Goal: Information Seeking & Learning: Check status

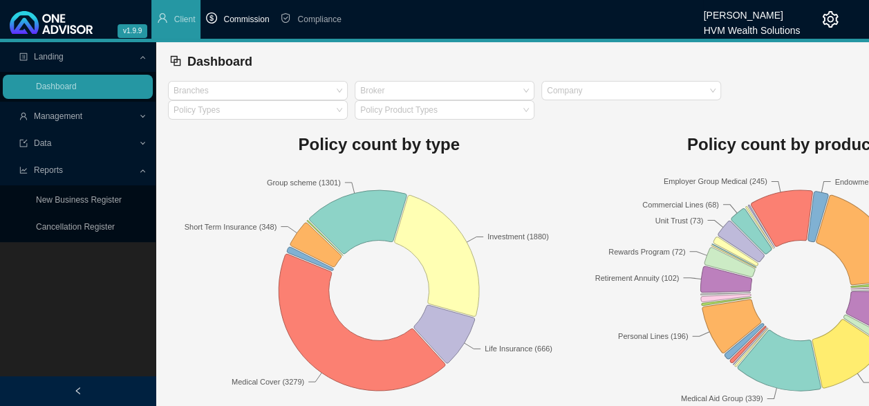
click at [234, 23] on span "Commission" at bounding box center [246, 20] width 46 height 10
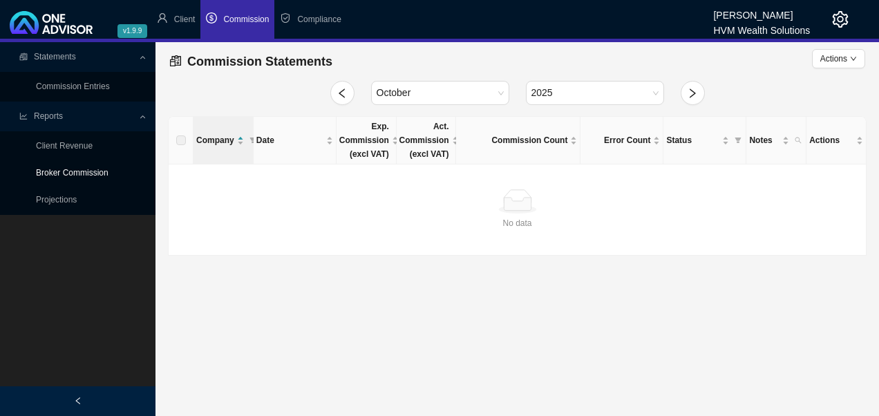
click at [75, 171] on link "Broker Commission" at bounding box center [72, 173] width 73 height 10
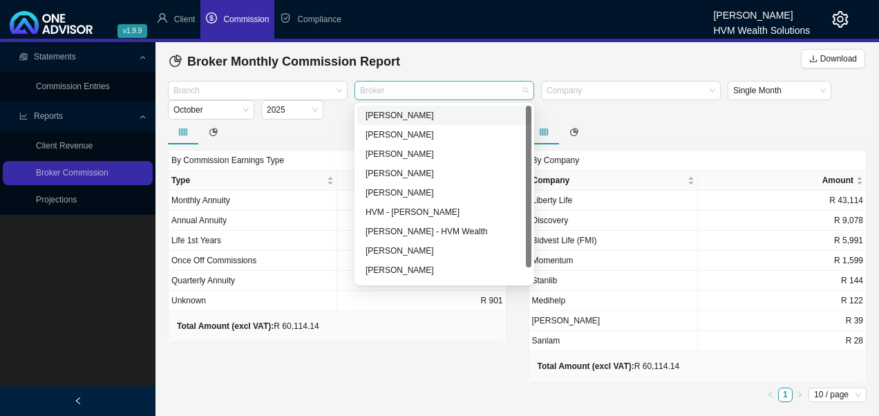
click at [436, 93] on div at bounding box center [437, 91] width 161 height 10
click at [411, 115] on div "[PERSON_NAME]" at bounding box center [445, 116] width 158 height 14
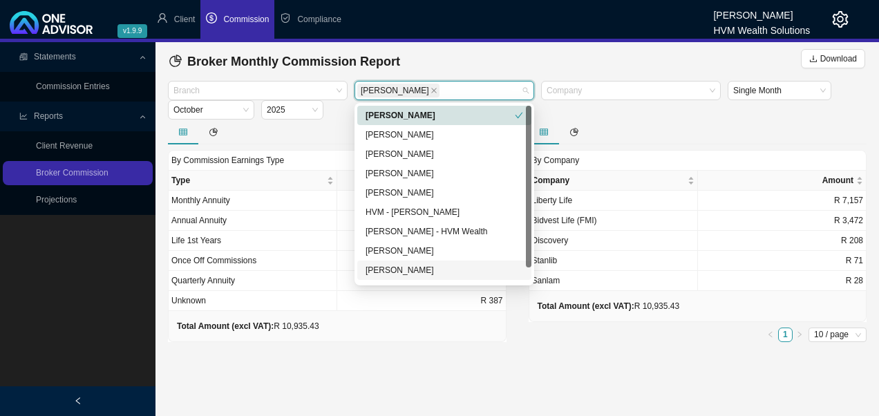
click at [408, 377] on main "Statements Commission Entries Reports Client Revenue Broker Commission Projecti…" at bounding box center [439, 229] width 879 height 374
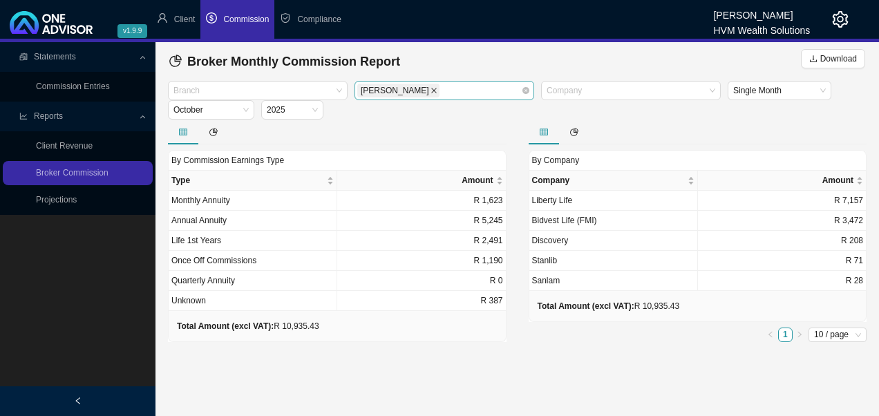
click at [431, 94] on span at bounding box center [434, 90] width 7 height 12
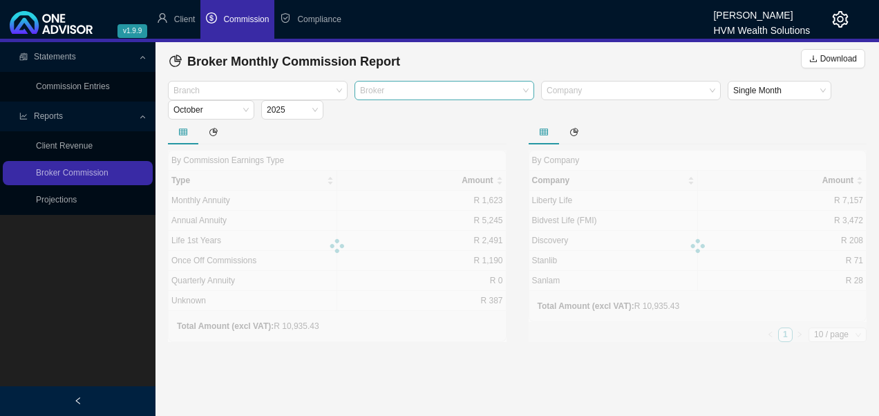
click at [461, 90] on div at bounding box center [437, 91] width 161 height 10
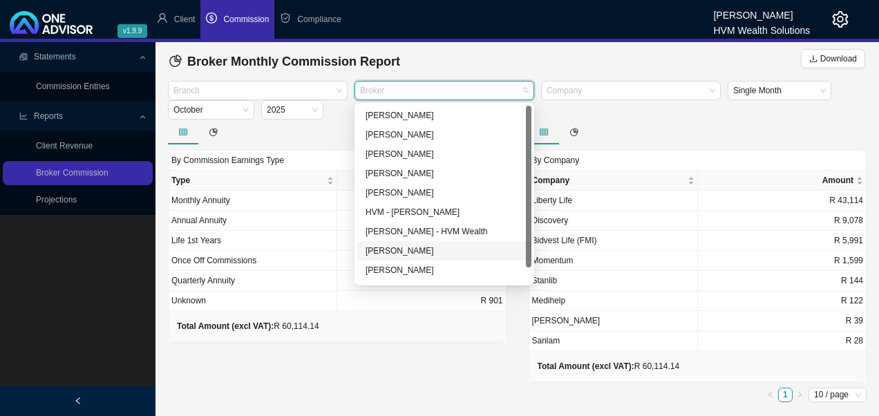
click at [400, 255] on div "[PERSON_NAME]" at bounding box center [445, 251] width 158 height 14
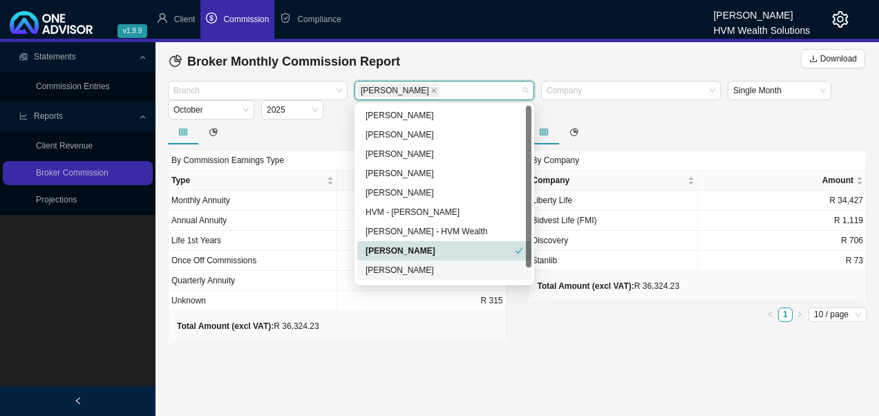
click at [393, 355] on main "Statements Commission Entries Reports Client Revenue Broker Commission Projecti…" at bounding box center [439, 229] width 879 height 374
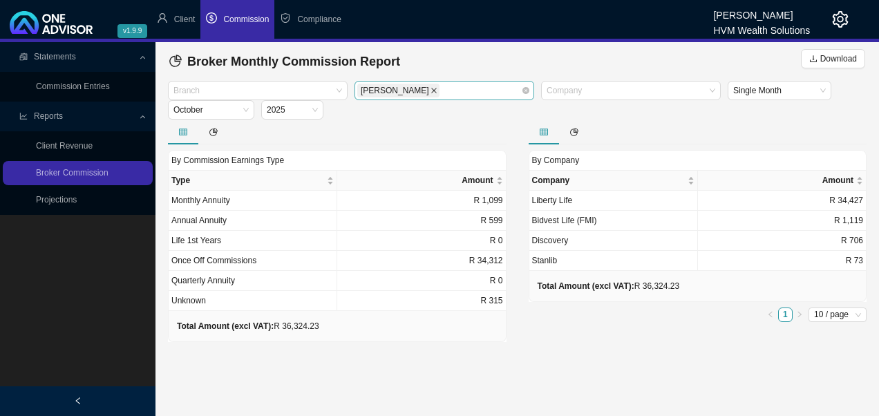
click at [431, 90] on icon "close" at bounding box center [434, 90] width 7 height 7
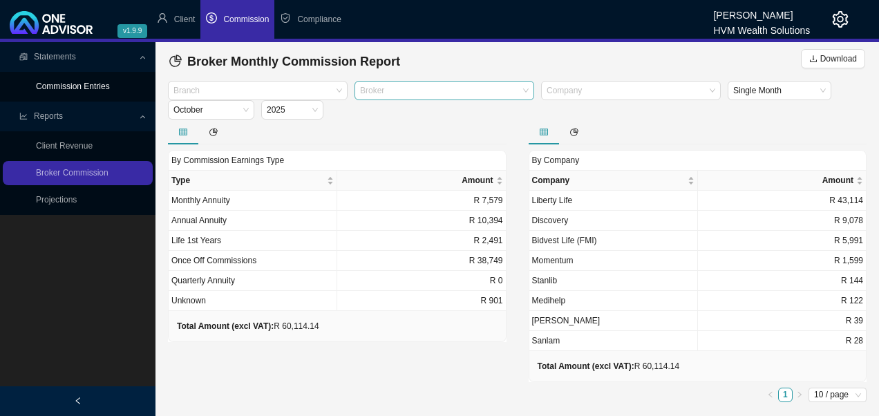
click at [84, 88] on link "Commission Entries" at bounding box center [73, 87] width 74 height 10
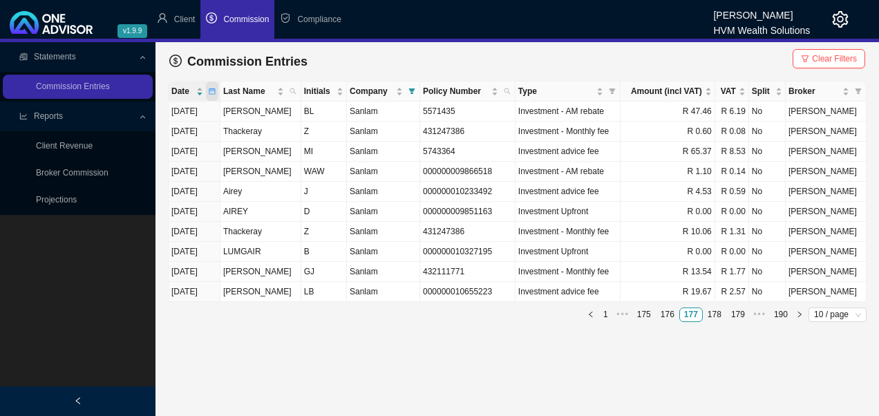
click at [214, 91] on icon "calendar" at bounding box center [212, 91] width 7 height 7
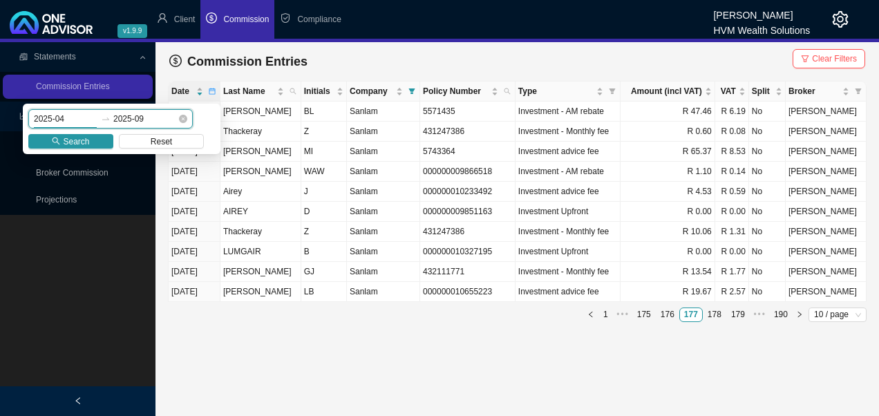
click at [65, 120] on input "2025-04" at bounding box center [66, 119] width 64 height 14
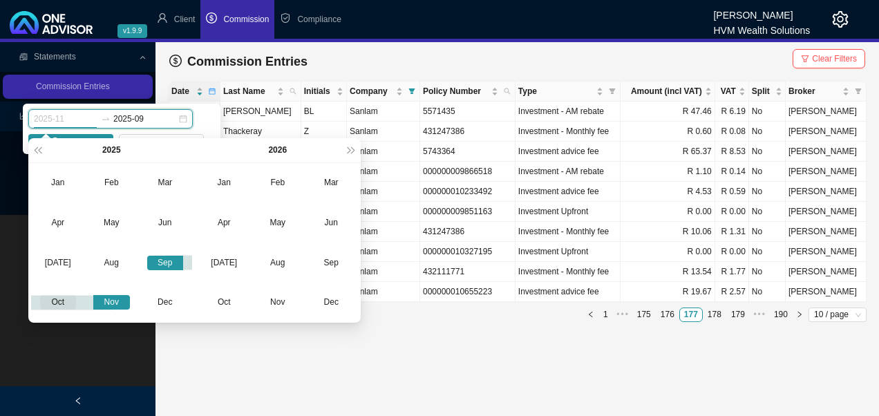
type input "2025-10"
click at [58, 304] on div "Oct" at bounding box center [58, 302] width 37 height 15
type input "2025-10"
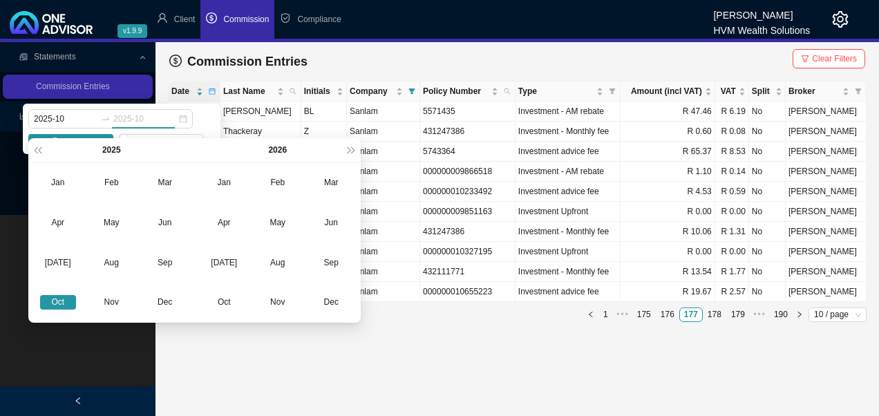
click at [68, 301] on div "Oct" at bounding box center [58, 302] width 37 height 15
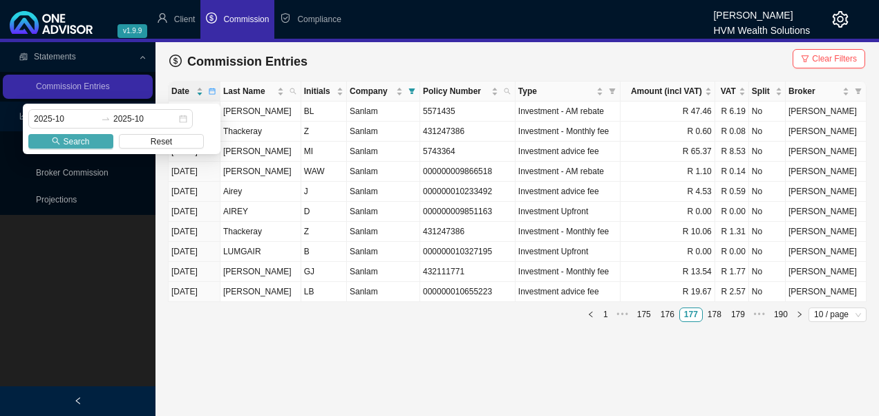
click at [88, 137] on span "Search" at bounding box center [76, 142] width 26 height 14
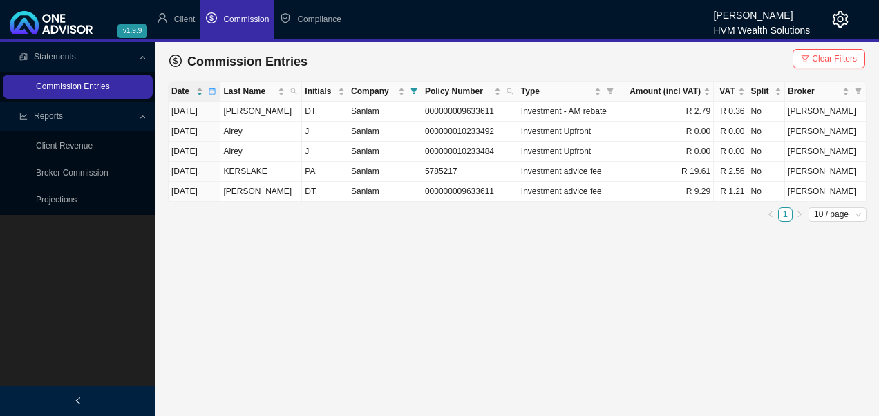
click at [104, 91] on link "Commission Entries" at bounding box center [73, 87] width 74 height 10
click at [80, 176] on link "Broker Commission" at bounding box center [72, 173] width 73 height 10
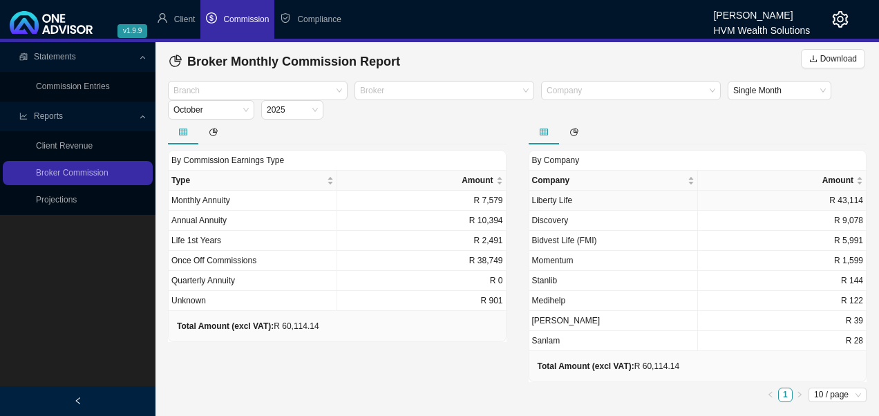
click at [566, 205] on td "Liberty Life" at bounding box center [614, 201] width 169 height 20
click at [246, 108] on span "October" at bounding box center [211, 110] width 75 height 18
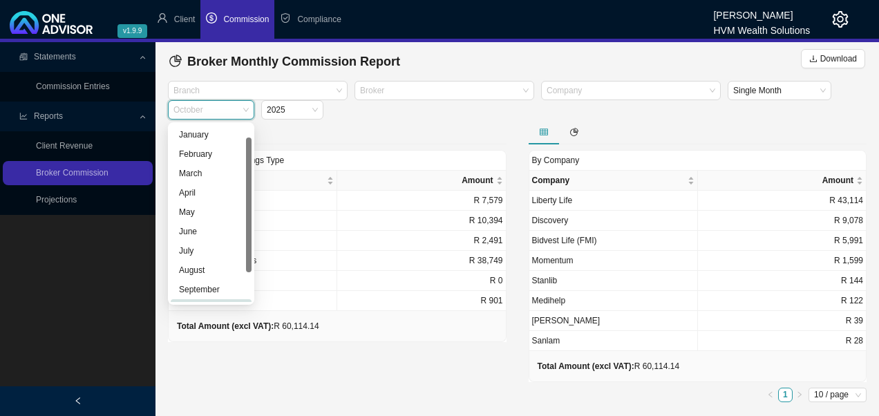
scroll to position [17, 0]
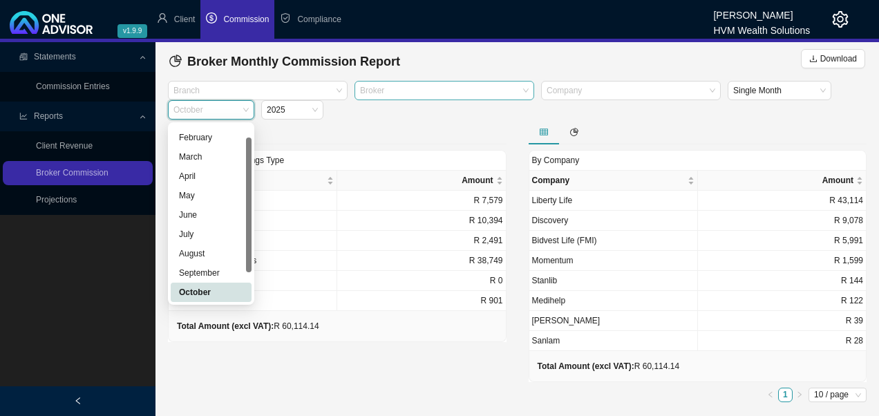
click at [389, 95] on div at bounding box center [437, 91] width 161 height 10
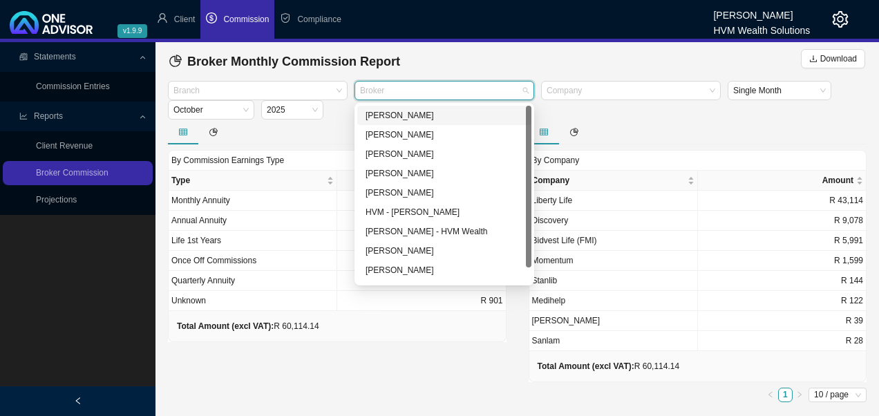
click at [404, 118] on div "[PERSON_NAME]" at bounding box center [445, 116] width 158 height 14
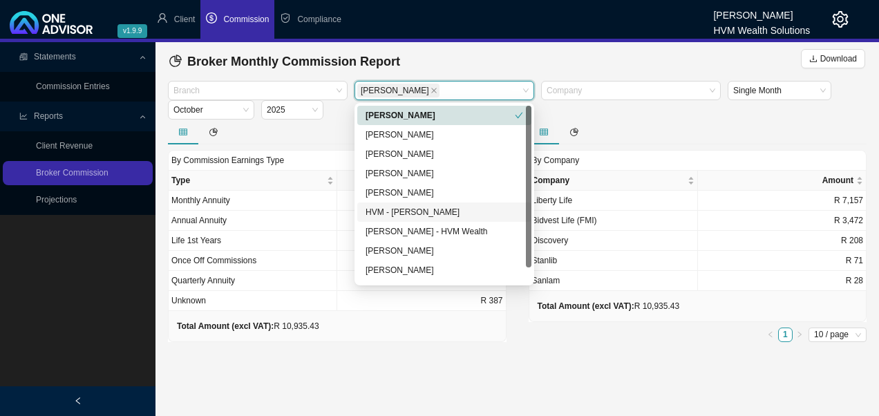
click at [336, 371] on main "Statements Commission Entries Reports Client Revenue Broker Commission Projecti…" at bounding box center [439, 229] width 879 height 374
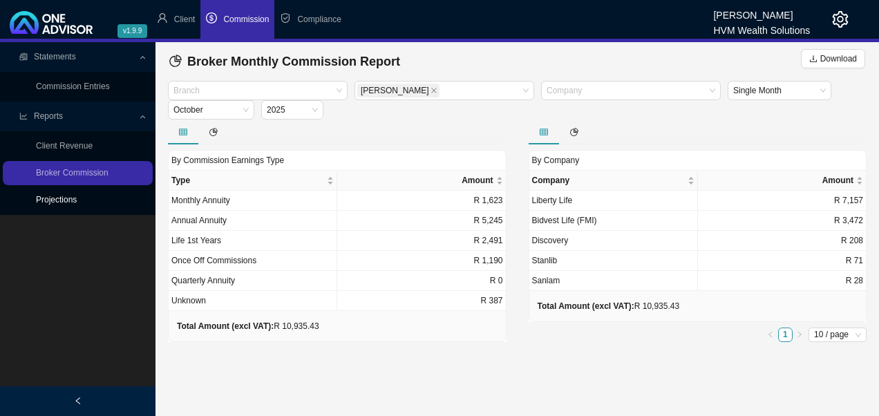
click at [58, 197] on link "Projections" at bounding box center [56, 200] width 41 height 10
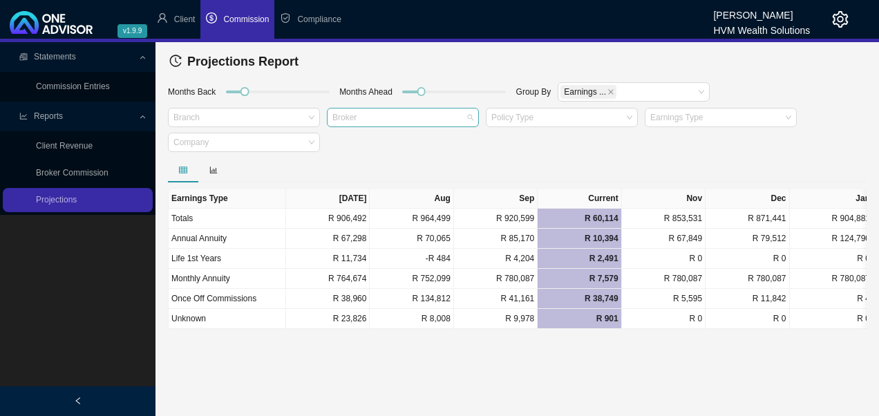
click at [463, 115] on div at bounding box center [396, 118] width 133 height 10
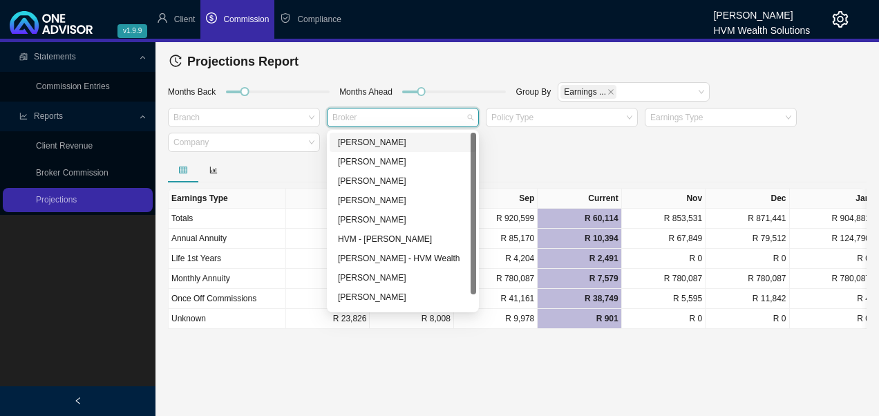
click at [369, 142] on div "[PERSON_NAME]" at bounding box center [403, 143] width 130 height 14
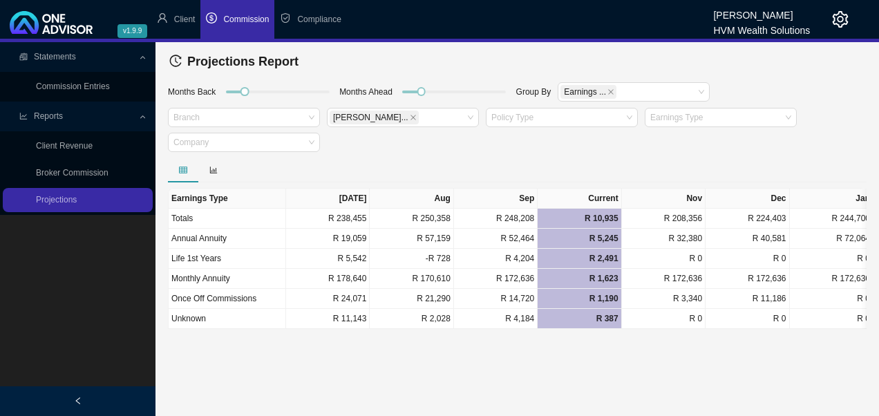
click at [613, 155] on div "Months Back Months Ahead Group By Earnings ... [PERSON_NAME] Bo... Policy Type …" at bounding box center [518, 119] width 706 height 77
